Goal: Task Accomplishment & Management: Manage account settings

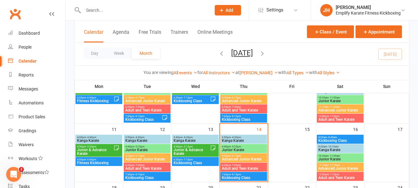
click at [231, 150] on span "Junior Karate" at bounding box center [244, 150] width 44 height 4
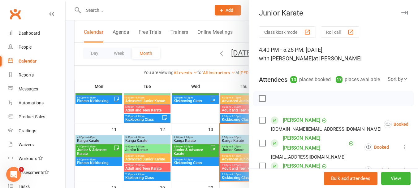
click at [259, 102] on label at bounding box center [262, 98] width 6 height 6
click at [287, 101] on icon "button" at bounding box center [289, 98] width 5 height 5
click at [262, 102] on label at bounding box center [262, 98] width 6 height 6
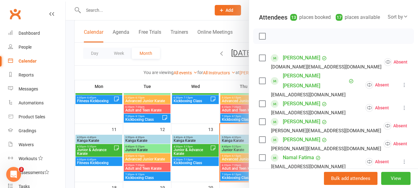
scroll to position [62, 0]
click at [259, 84] on label at bounding box center [262, 81] width 6 height 6
click at [261, 102] on label at bounding box center [262, 104] width 6 height 6
click at [262, 141] on label at bounding box center [262, 140] width 6 height 6
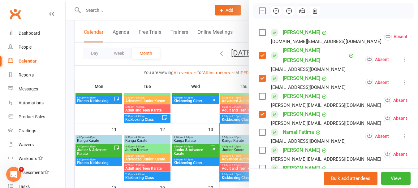
scroll to position [124, 0]
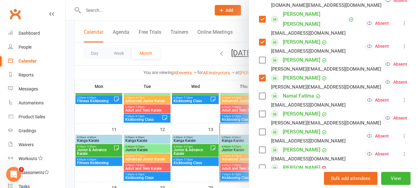
click at [260, 114] on label at bounding box center [262, 114] width 6 height 6
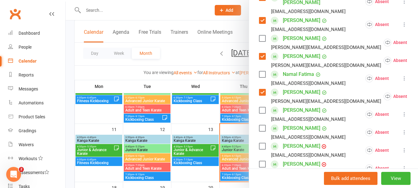
scroll to position [155, 0]
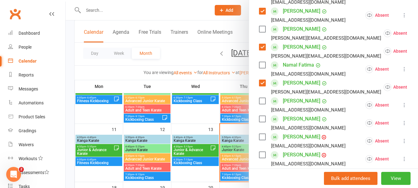
click at [262, 117] on label at bounding box center [262, 119] width 6 height 6
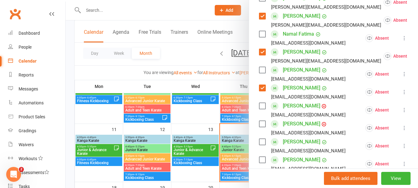
scroll to position [248, 0]
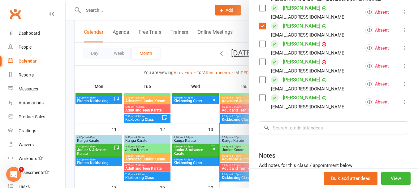
click at [261, 81] on label at bounding box center [262, 80] width 6 height 6
click at [261, 95] on label at bounding box center [262, 98] width 6 height 6
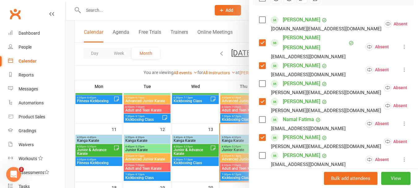
scroll to position [93, 0]
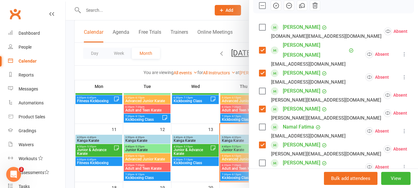
click at [274, 9] on icon "button" at bounding box center [276, 5] width 7 height 7
click at [260, 9] on label at bounding box center [262, 5] width 6 height 6
